Goal: Task Accomplishment & Management: Manage account settings

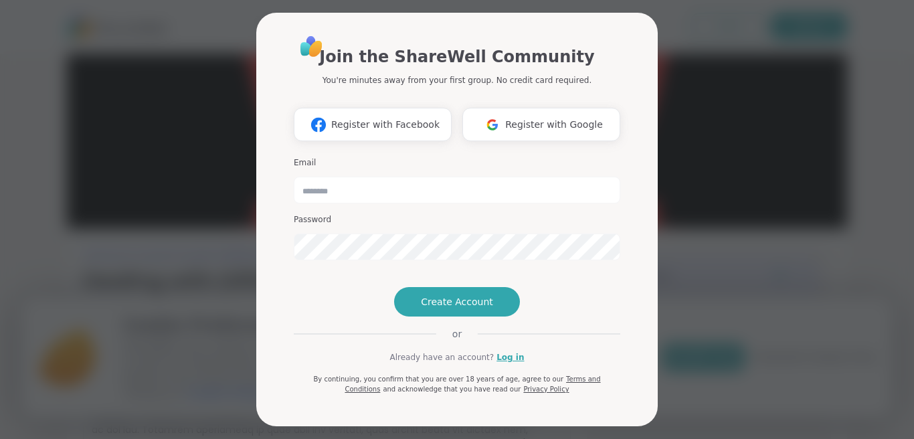
type input "**********"
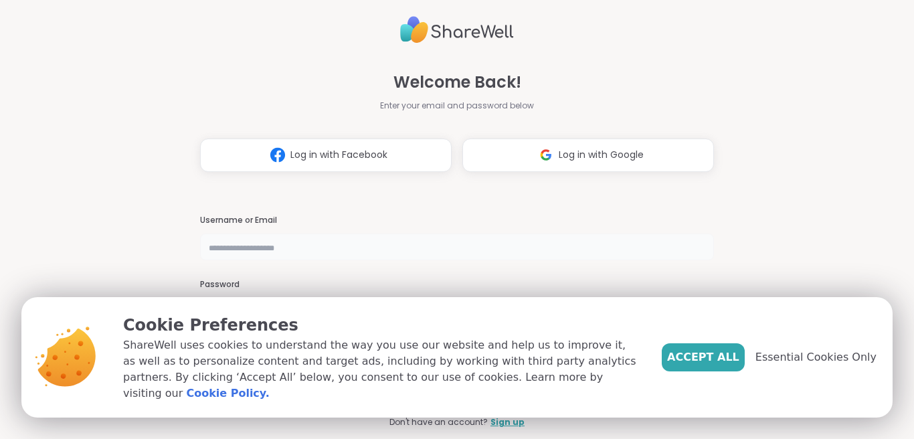
click at [277, 251] on input "text" at bounding box center [457, 246] width 514 height 27
type input "**********"
click at [799, 365] on span "Essential Cookies Only" at bounding box center [815, 357] width 121 height 16
